Goal: Task Accomplishment & Management: Use online tool/utility

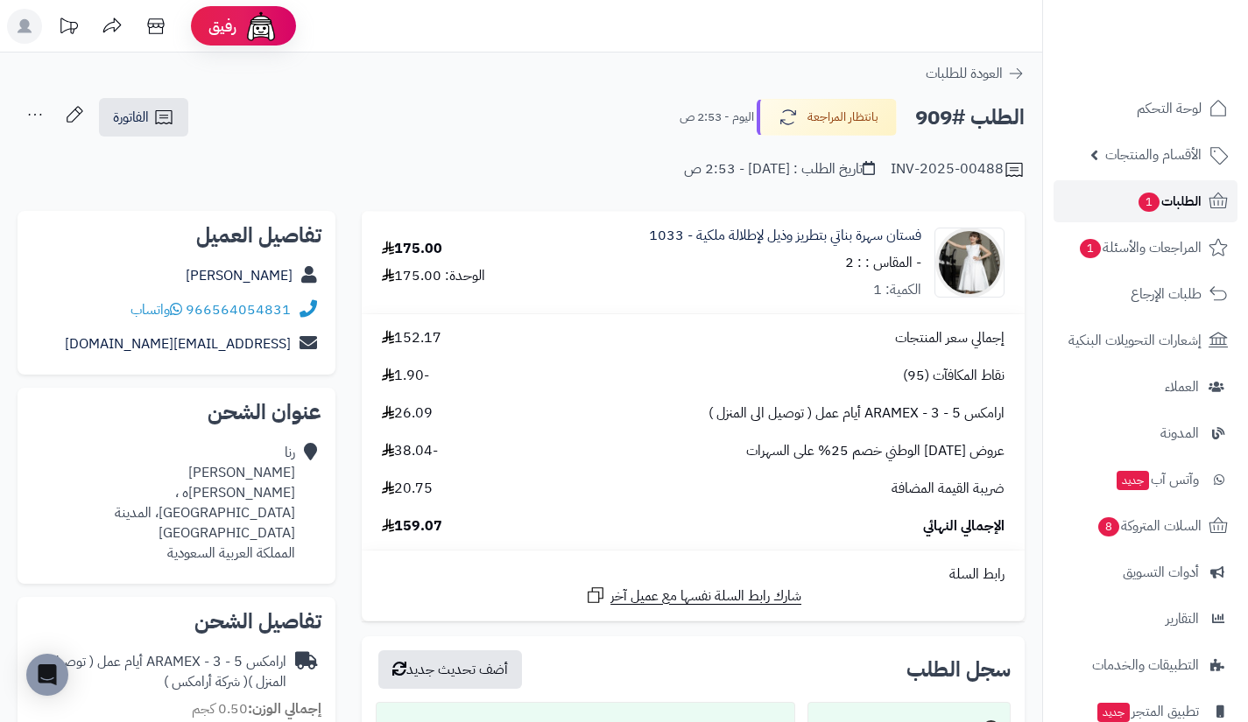
click at [1126, 198] on link "الطلبات 1" at bounding box center [1145, 201] width 184 height 42
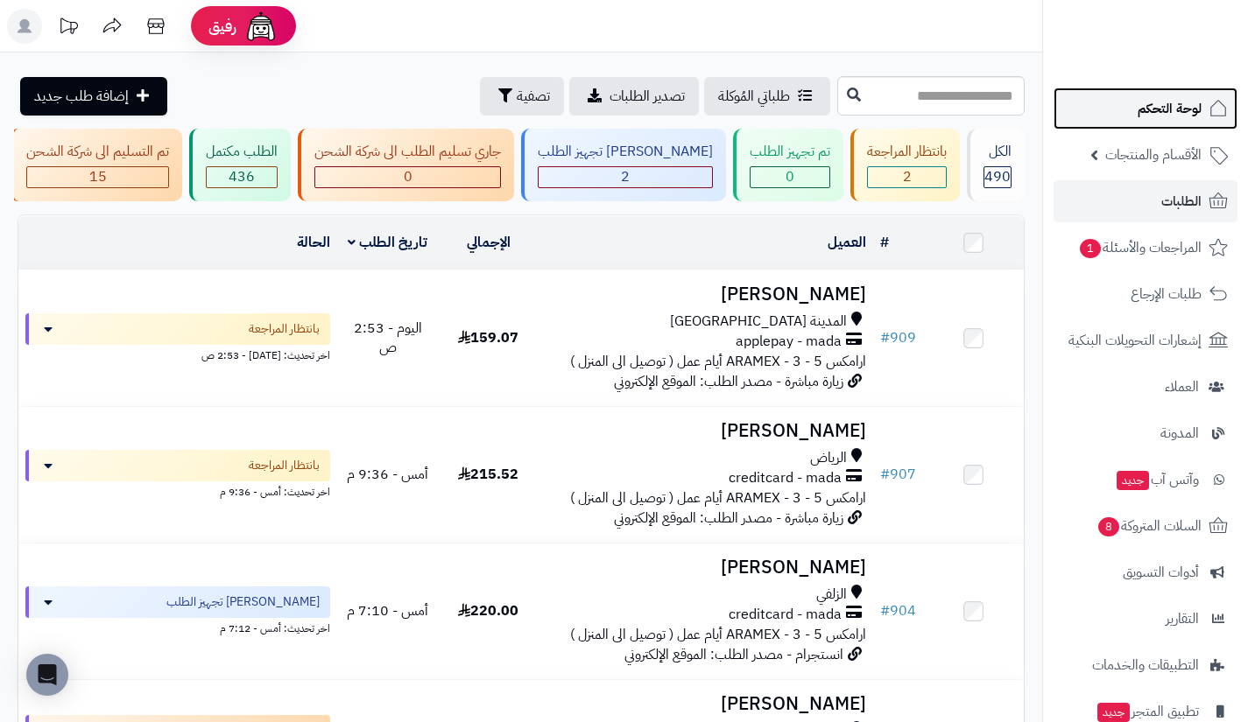
click at [1132, 111] on link "لوحة التحكم" at bounding box center [1145, 109] width 184 height 42
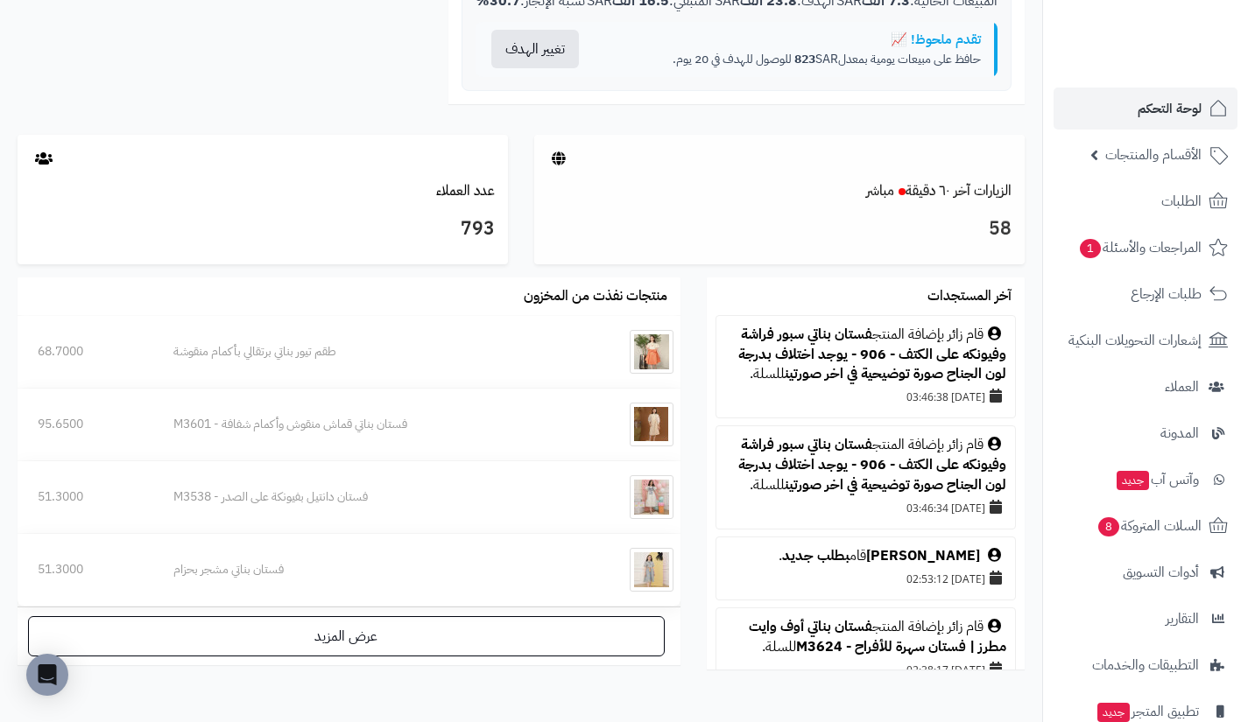
scroll to position [833, 0]
click at [927, 202] on link "الزيارات آخر ٦٠ دقيقة مباشر" at bounding box center [938, 191] width 145 height 21
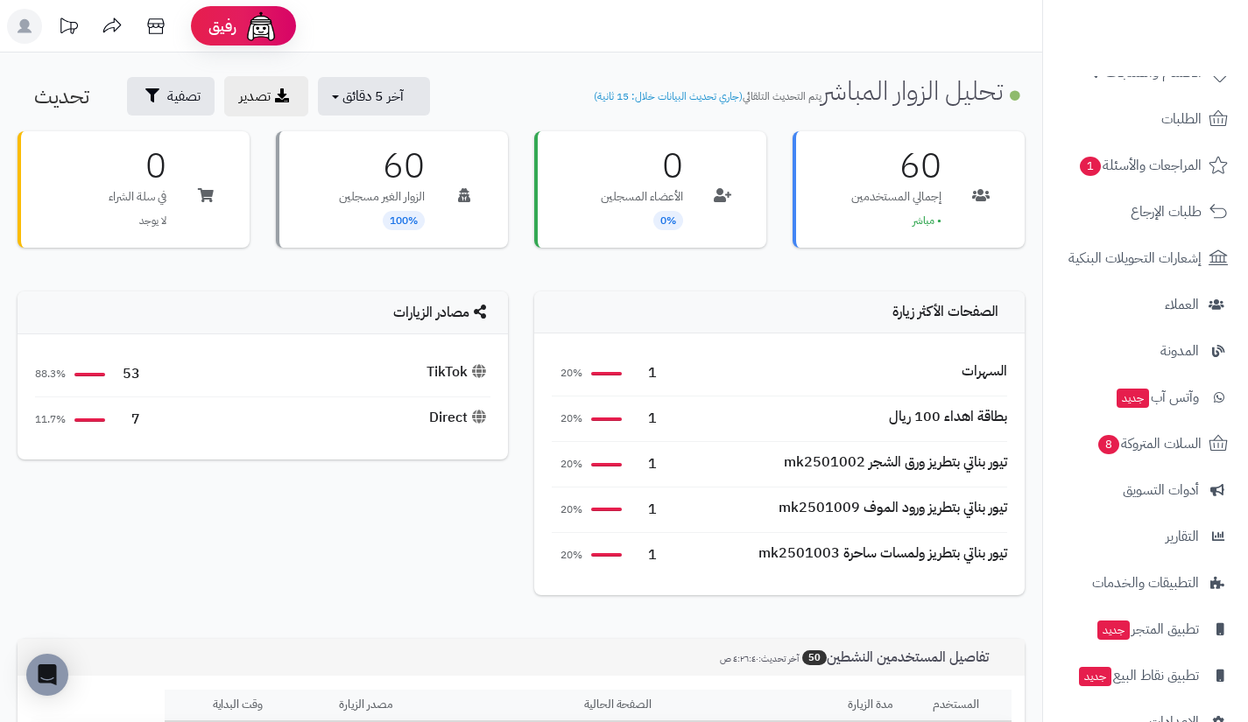
scroll to position [125, 0]
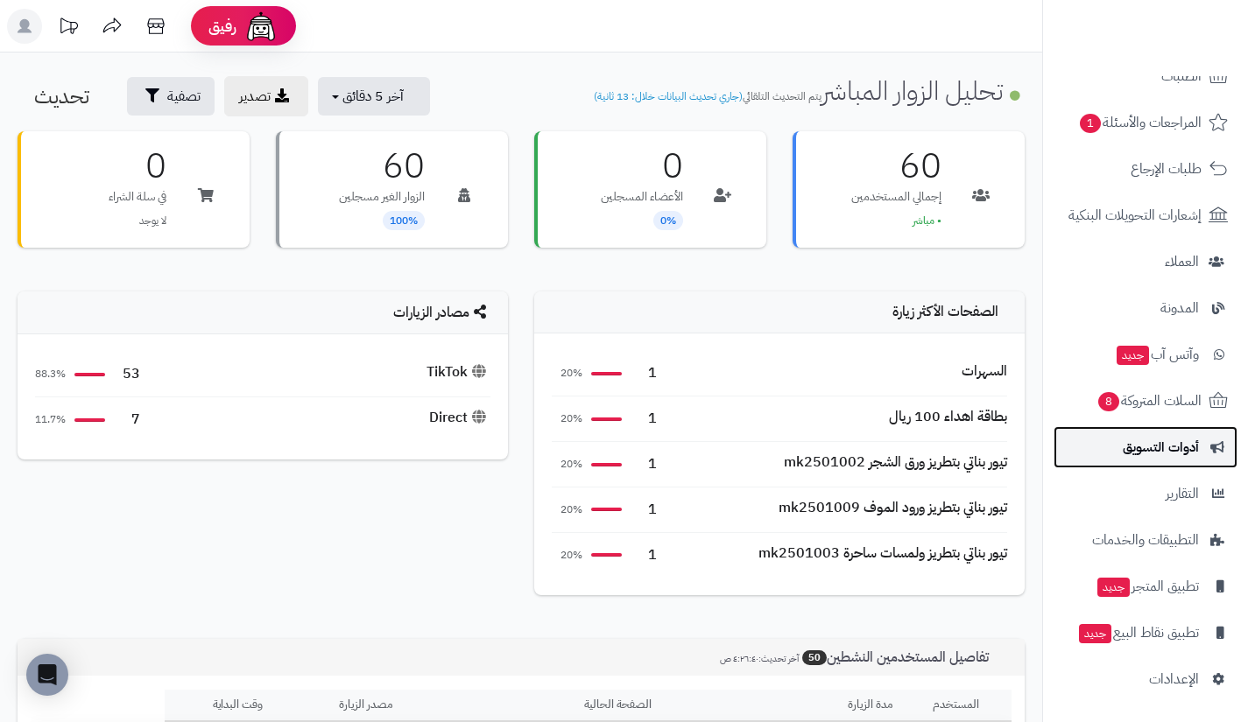
click at [1127, 459] on span "أدوات التسويق" at bounding box center [1160, 447] width 76 height 25
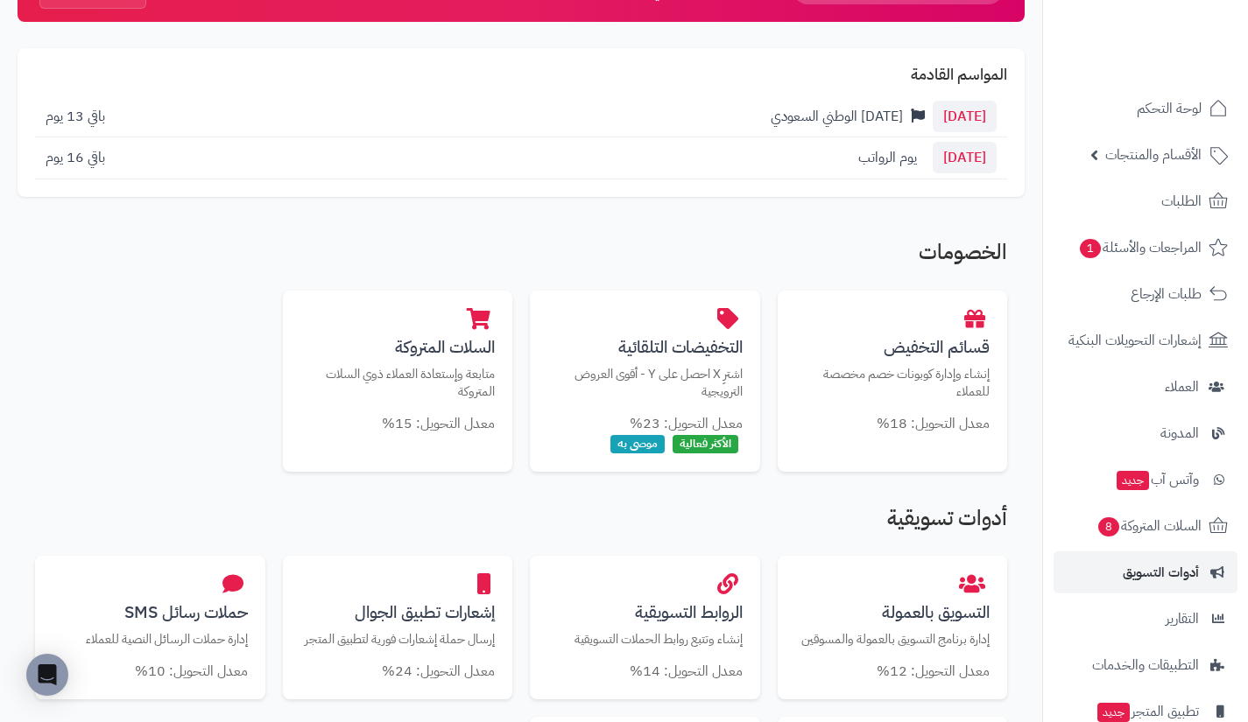
scroll to position [159, 0]
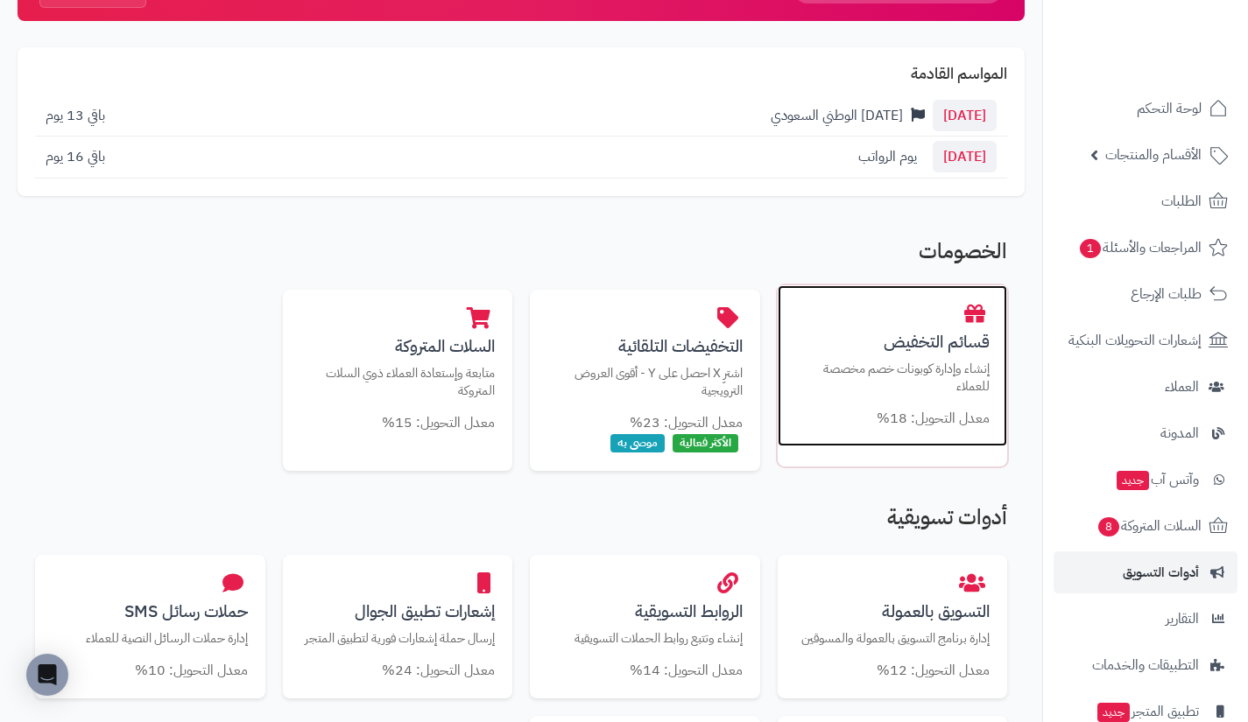
click at [871, 363] on p "إنشاء وإدارة كوبونات خصم مخصصة للعملاء" at bounding box center [892, 378] width 195 height 36
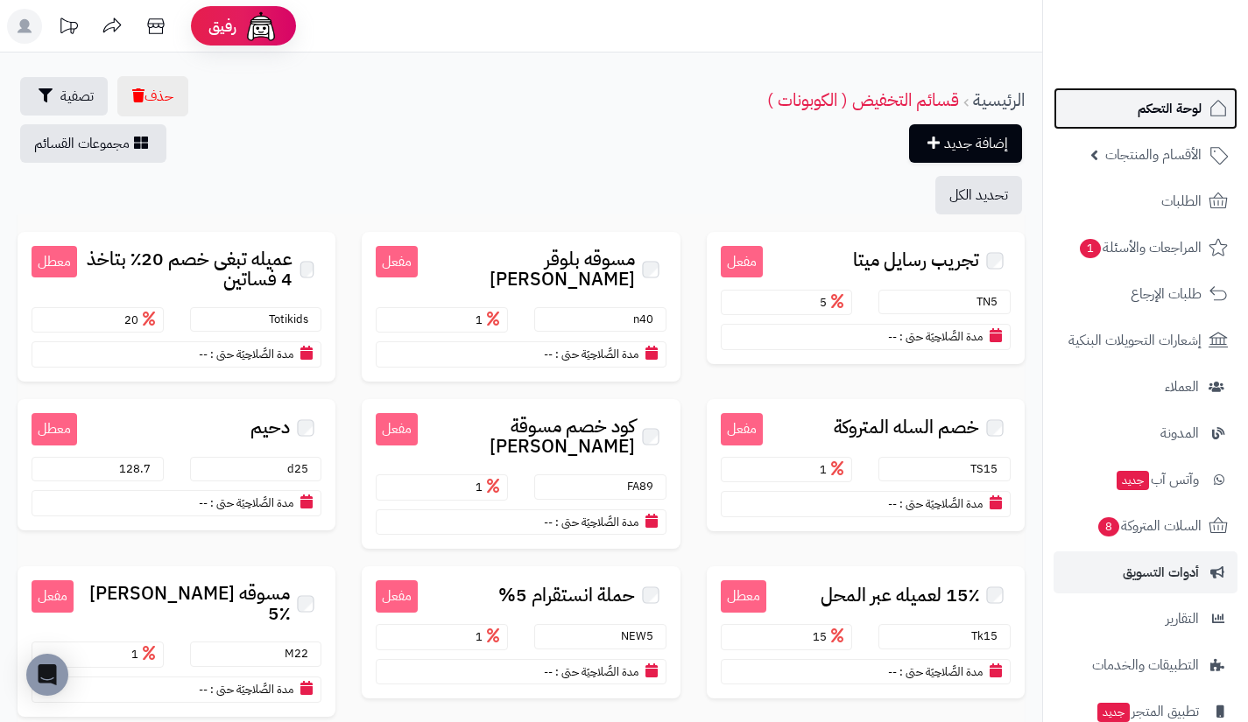
click at [1097, 107] on link "لوحة التحكم" at bounding box center [1145, 109] width 184 height 42
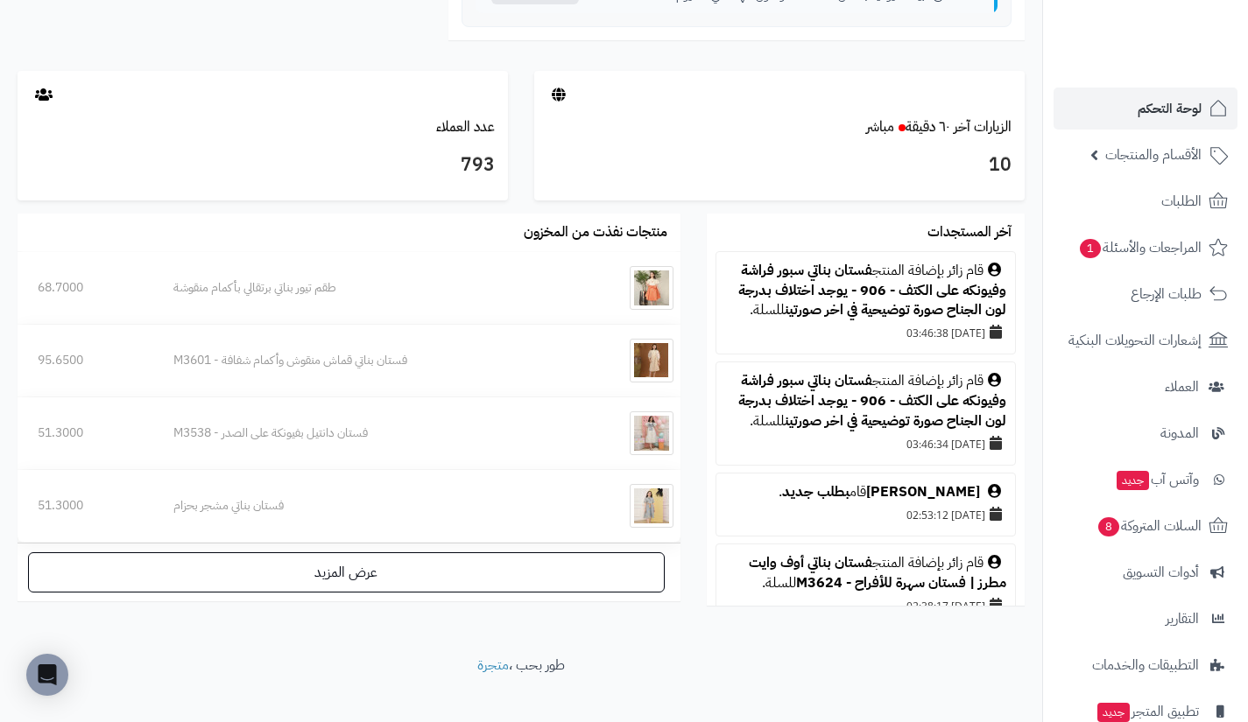
scroll to position [900, 0]
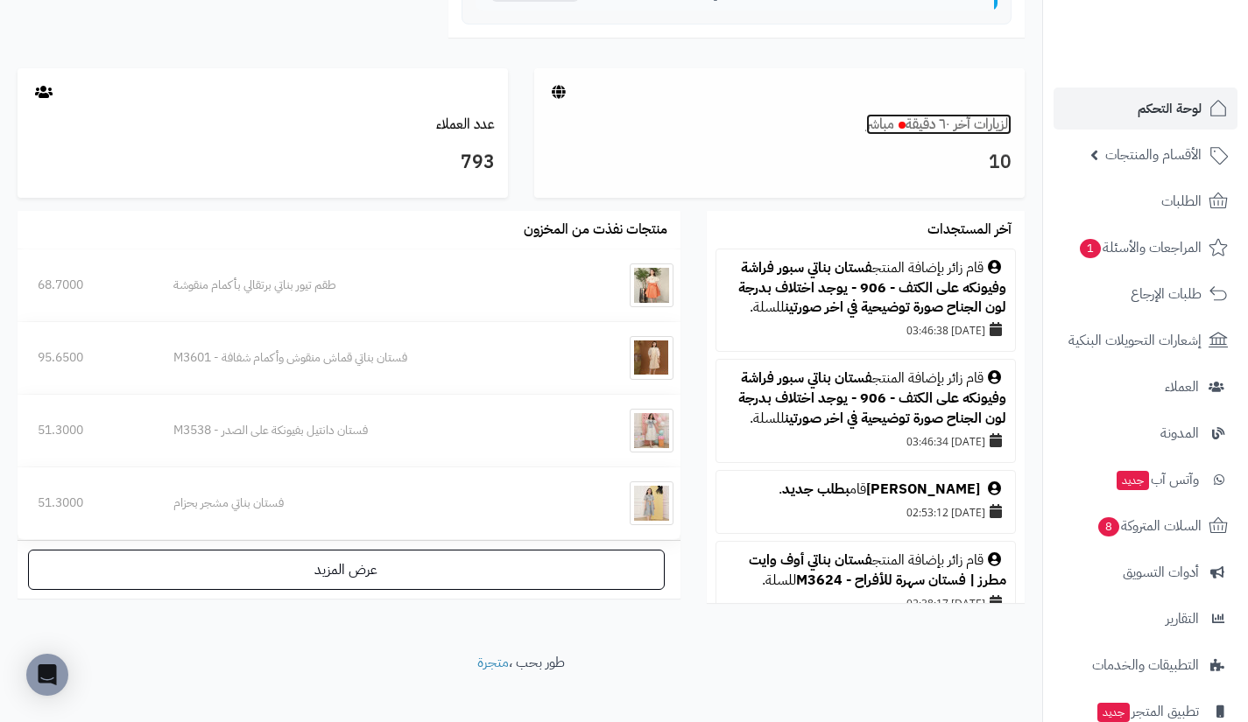
click at [960, 135] on link "الزيارات آخر ٦٠ دقيقة مباشر" at bounding box center [938, 124] width 145 height 21
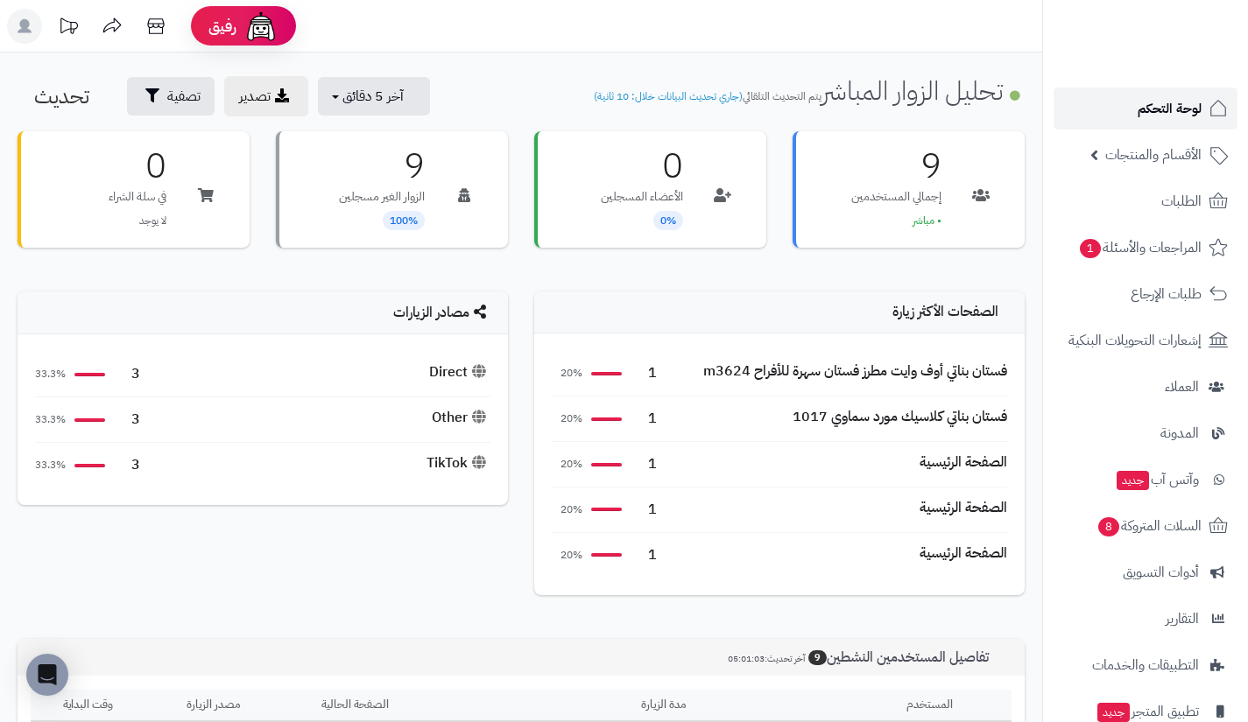
click at [1124, 127] on link "لوحة التحكم" at bounding box center [1145, 109] width 184 height 42
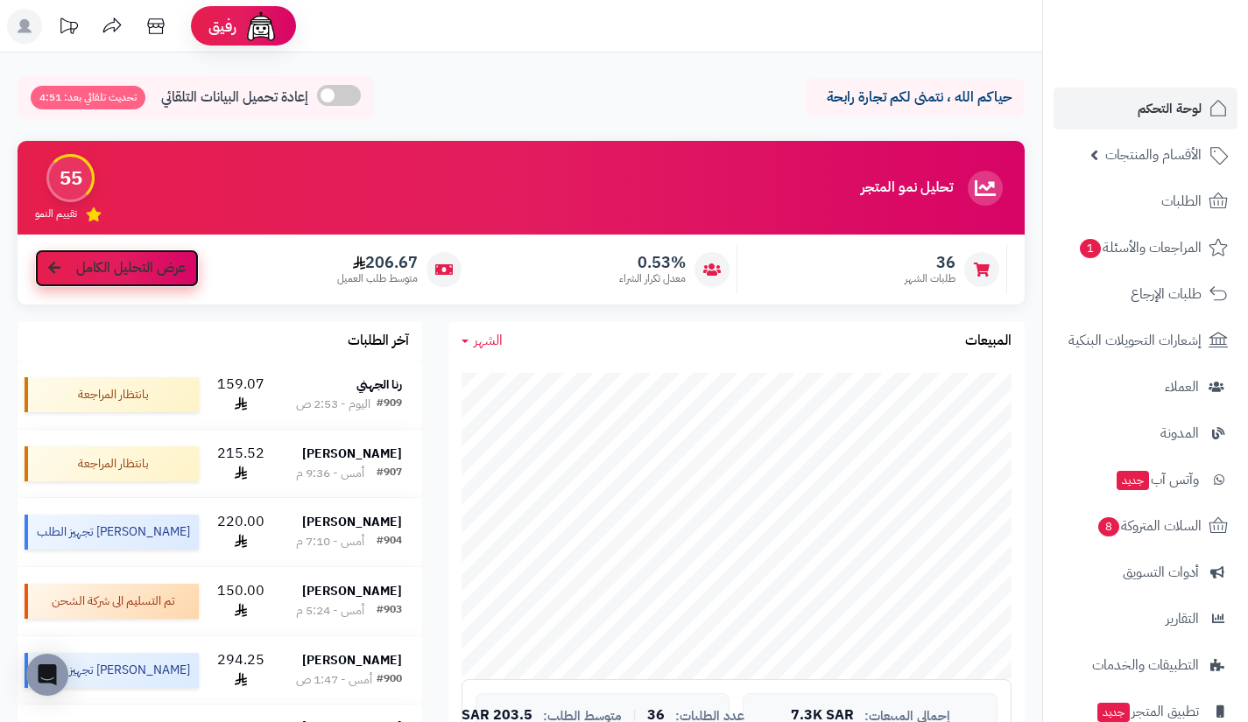
click at [163, 276] on span "عرض التحليل الكامل" at bounding box center [130, 268] width 109 height 20
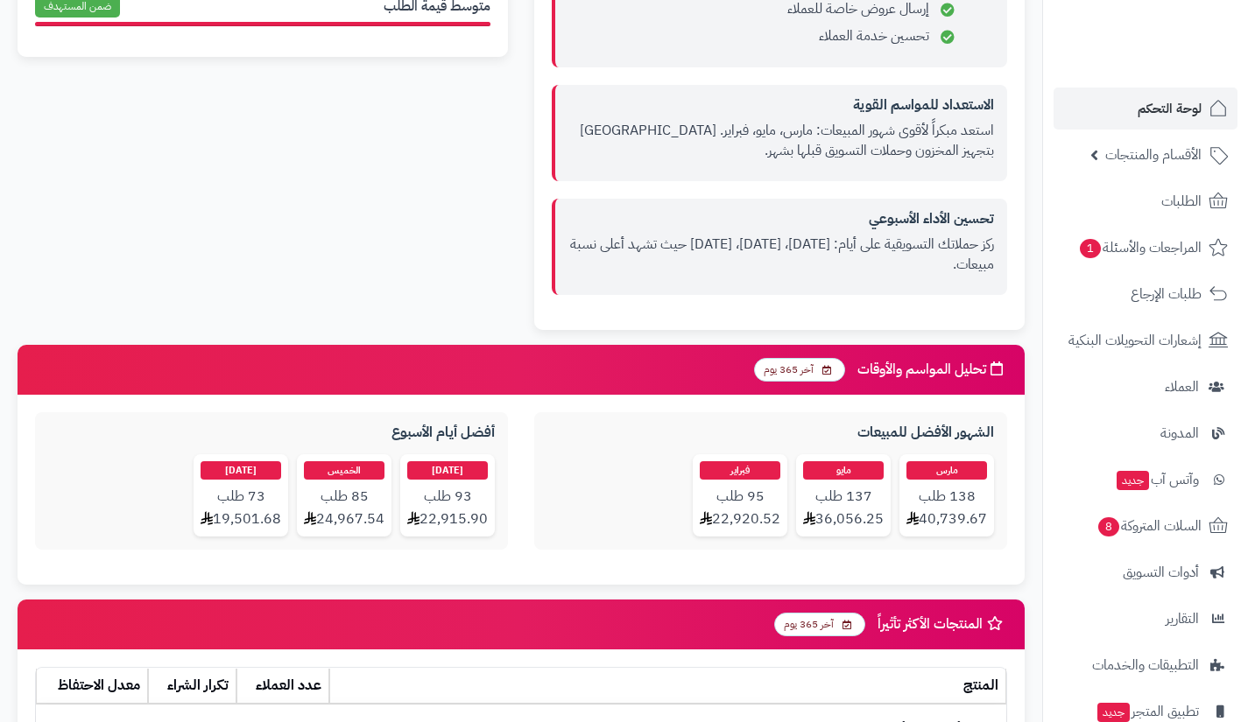
scroll to position [1375, 0]
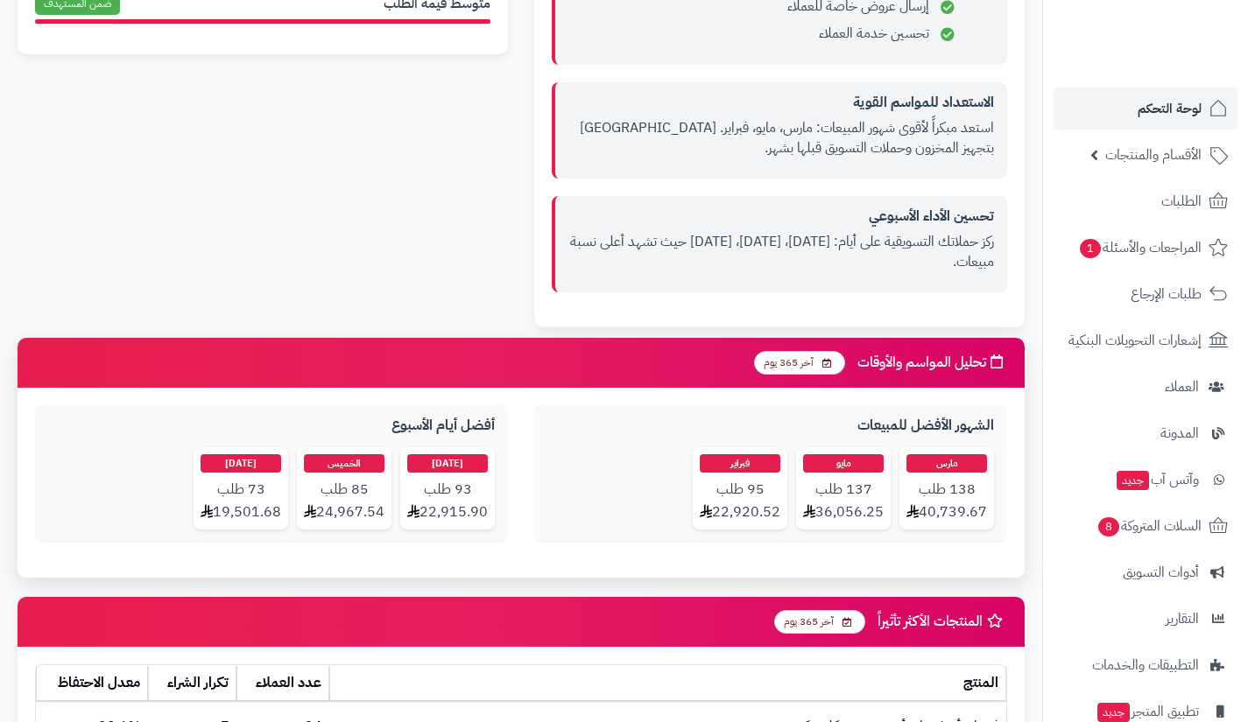
click at [784, 351] on span "آخر 365 يوم" at bounding box center [799, 363] width 91 height 24
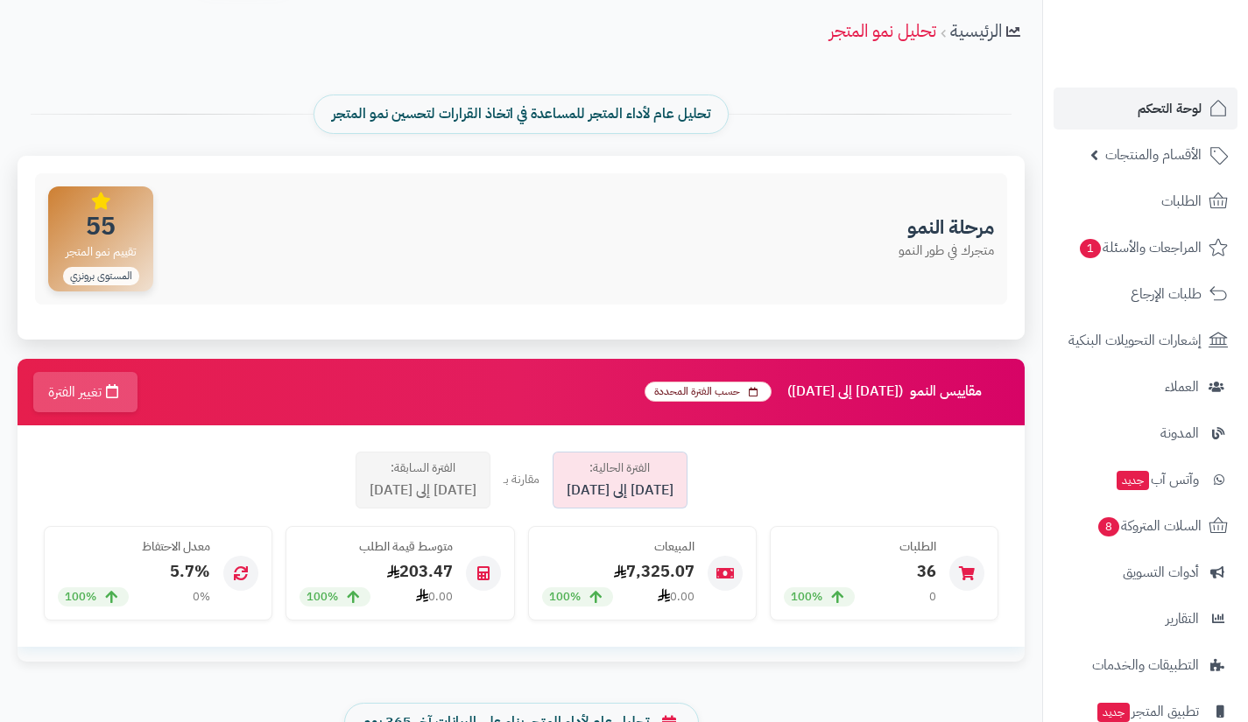
scroll to position [52, 0]
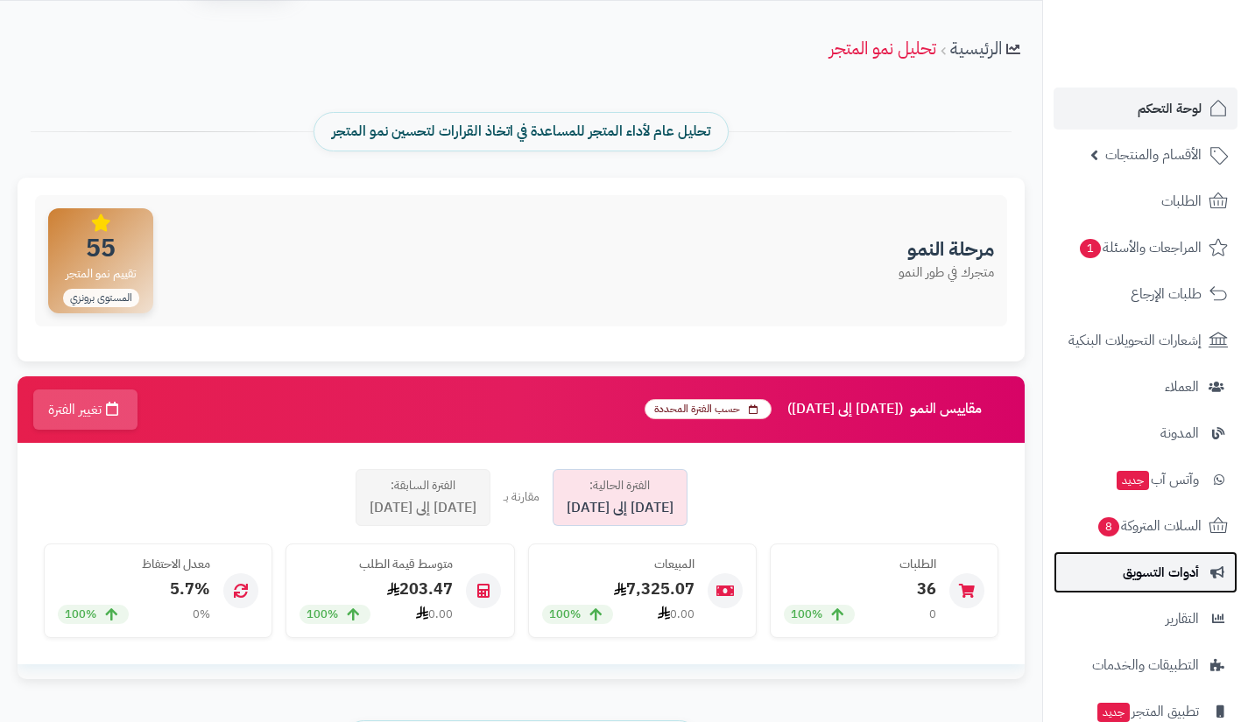
click at [1154, 557] on link "أدوات التسويق" at bounding box center [1145, 573] width 184 height 42
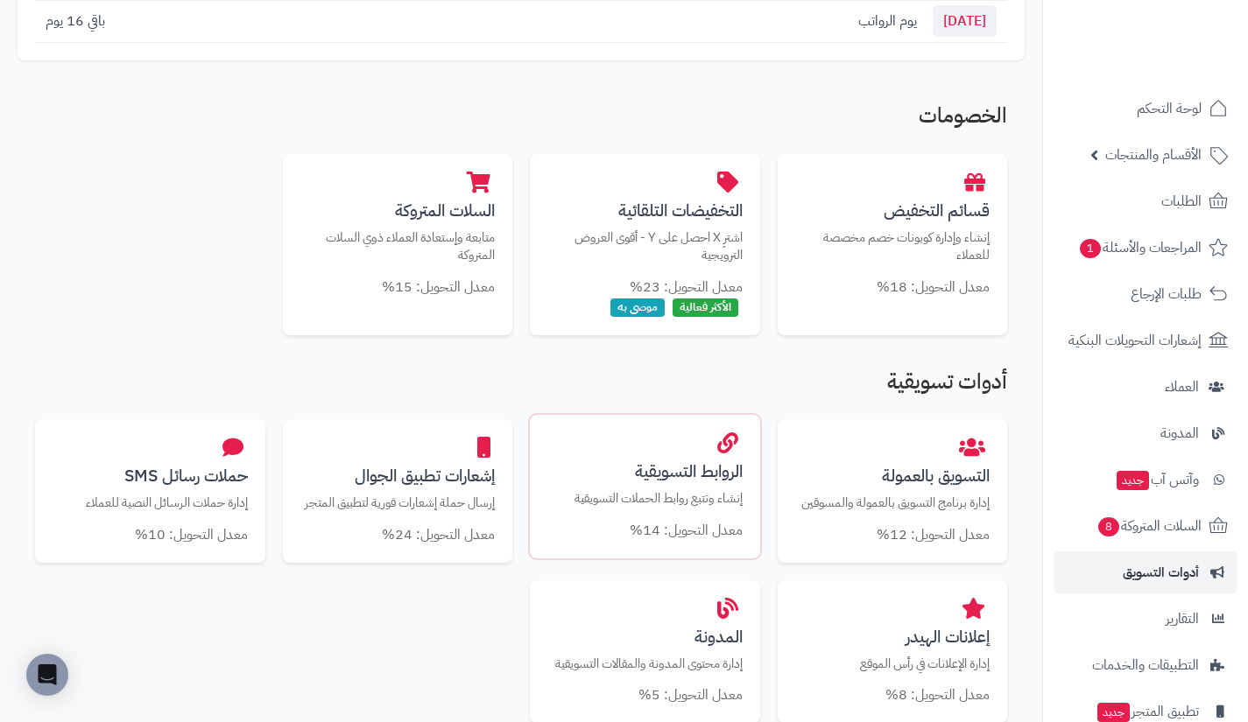
scroll to position [297, 0]
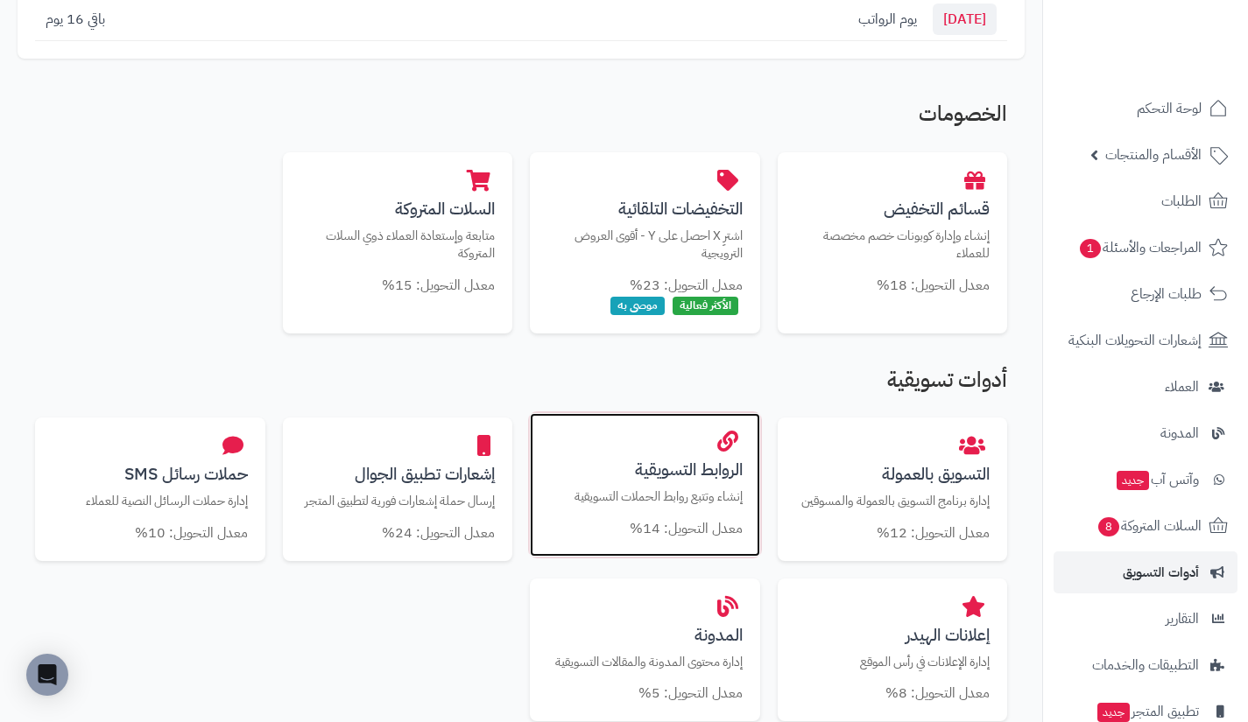
click at [694, 475] on h3 "الروابط التسويقية" at bounding box center [644, 470] width 195 height 18
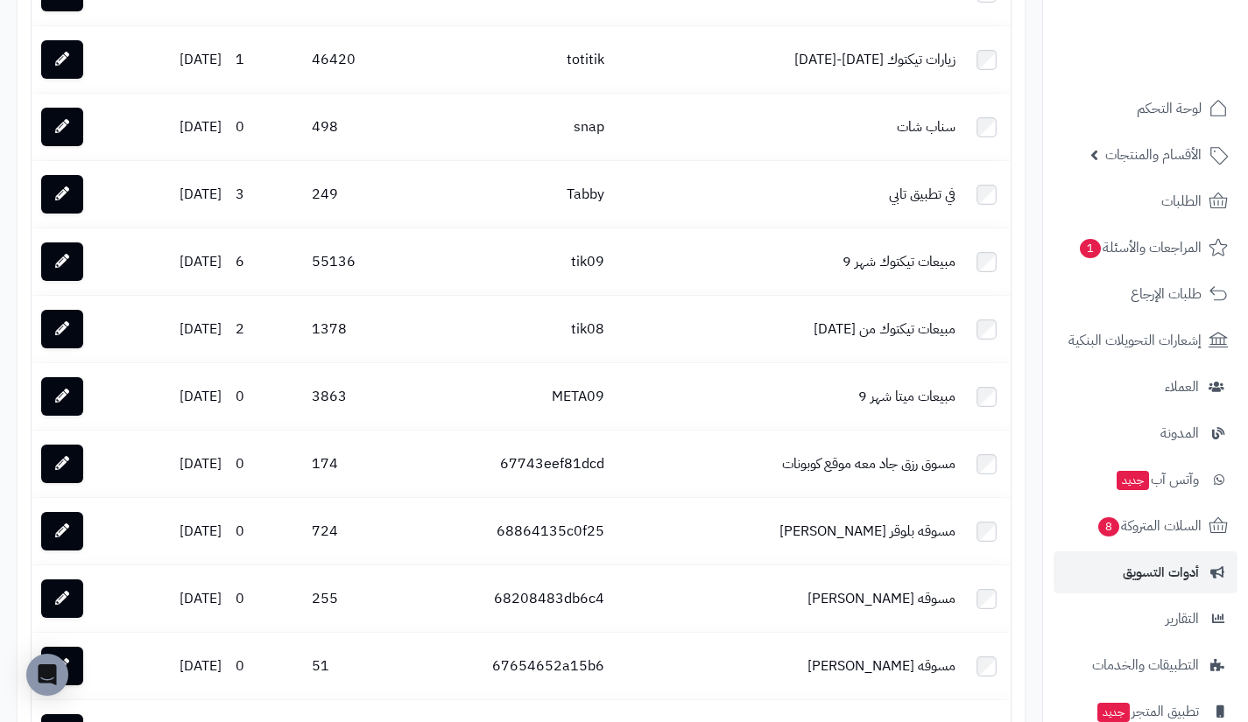
scroll to position [2503, 0]
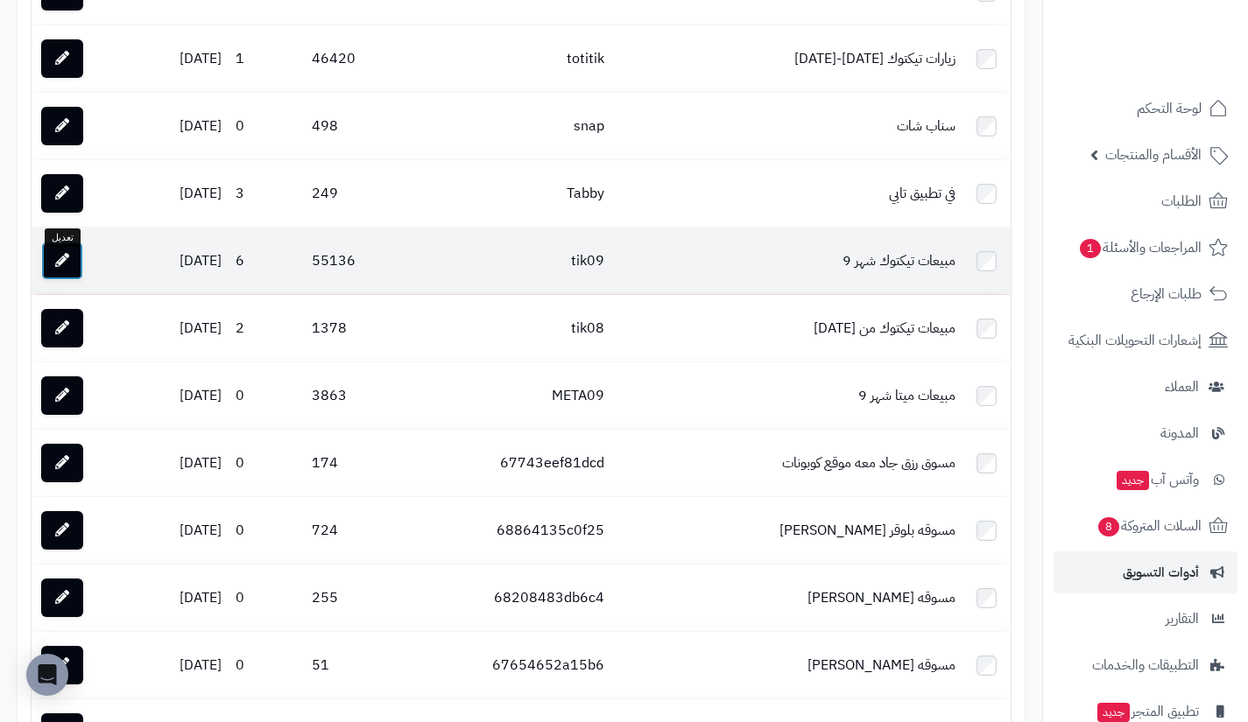
click at [77, 271] on link at bounding box center [62, 261] width 42 height 39
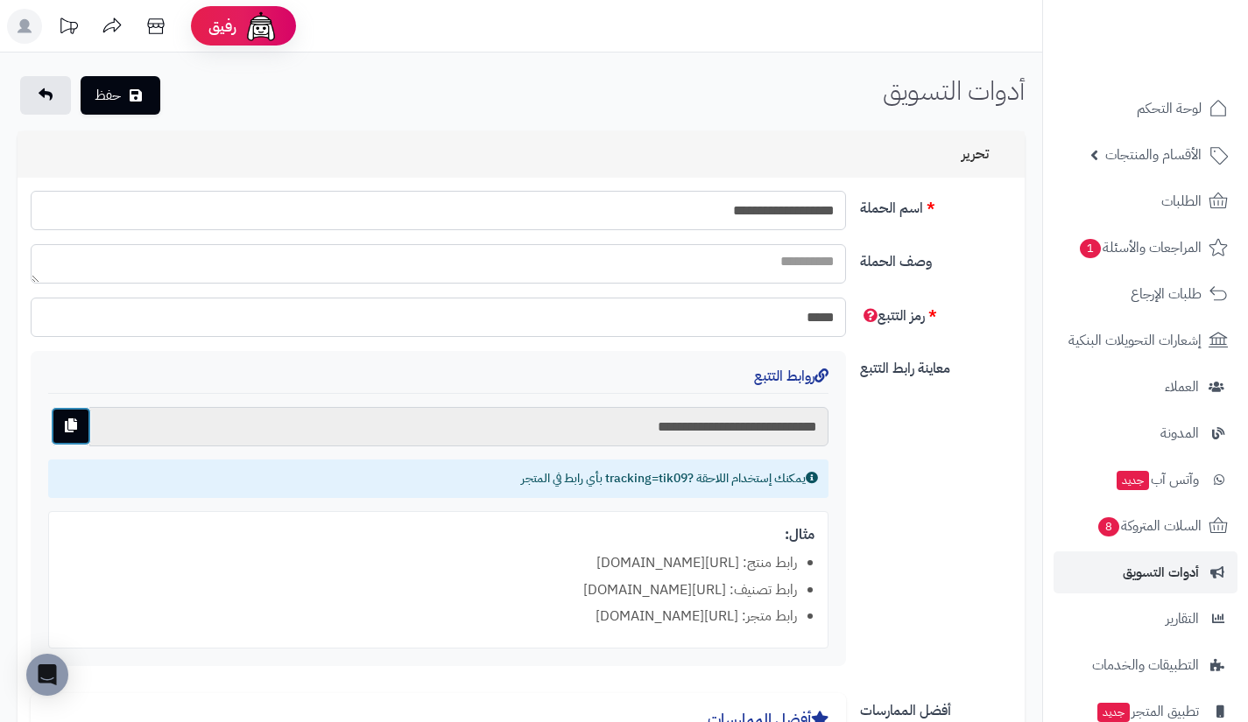
click at [67, 414] on button "button" at bounding box center [71, 426] width 40 height 39
